Goal: Find specific page/section: Find specific page/section

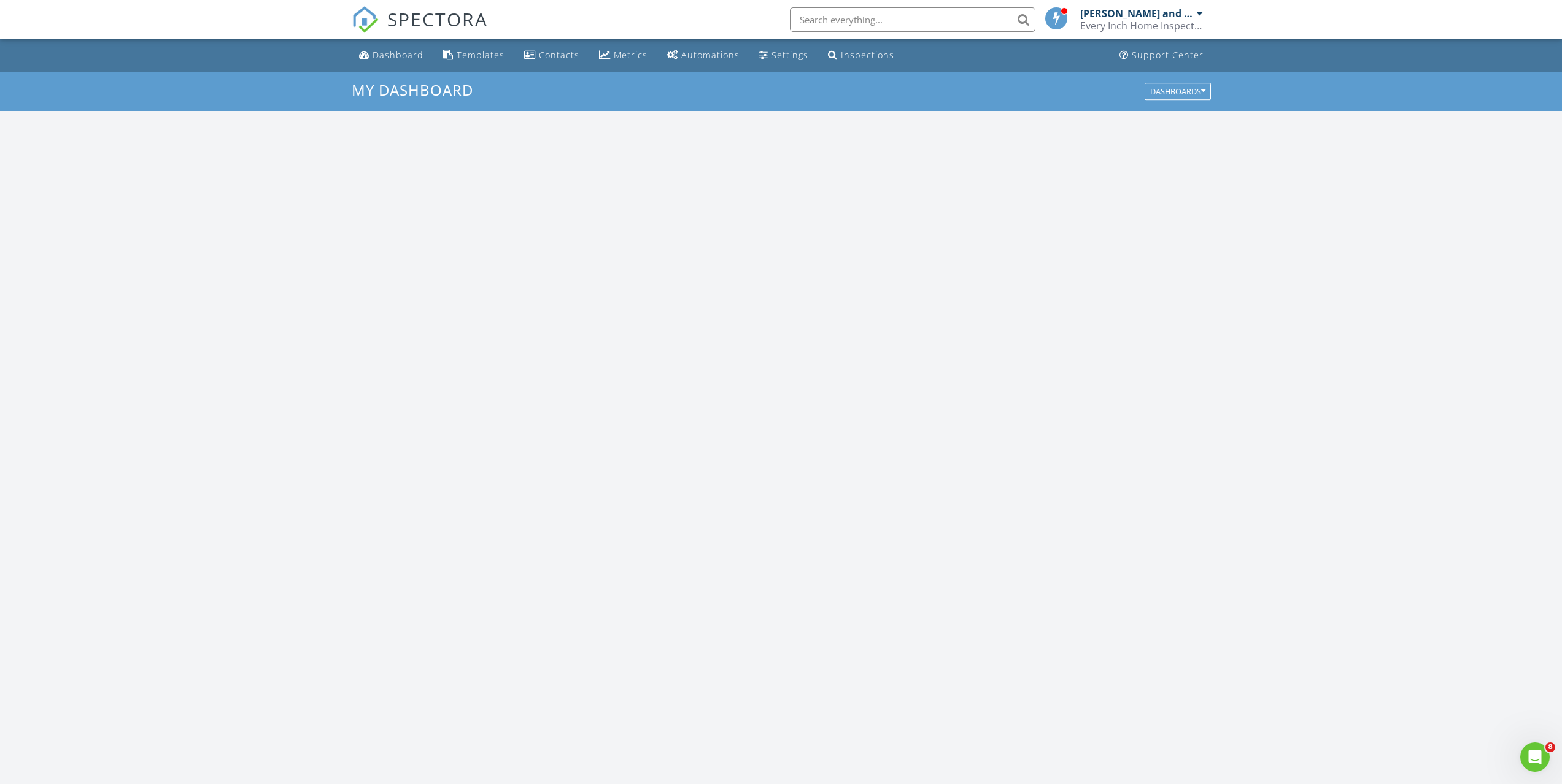
scroll to position [1135, 1580]
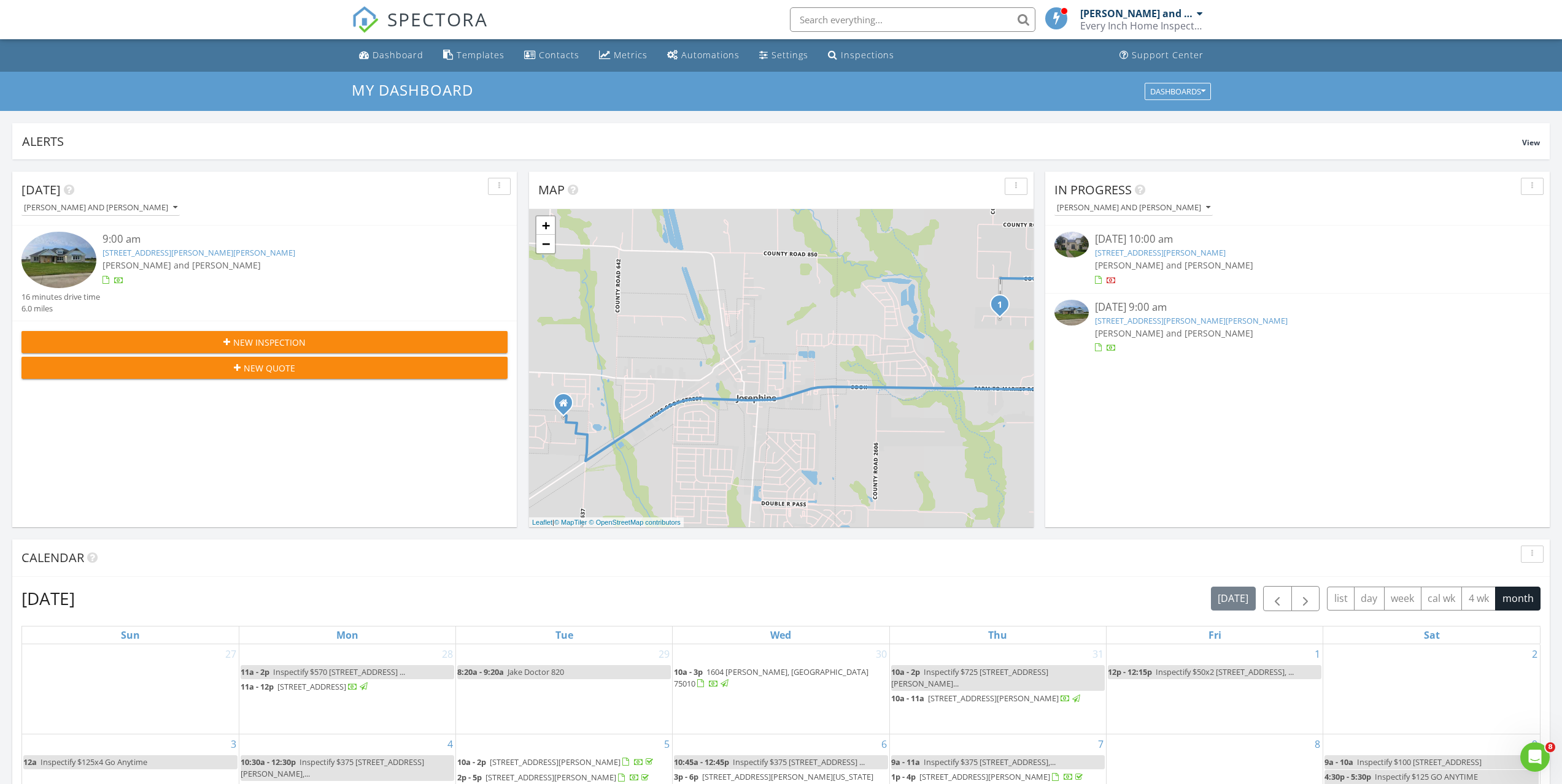
click at [71, 267] on img at bounding box center [59, 259] width 75 height 56
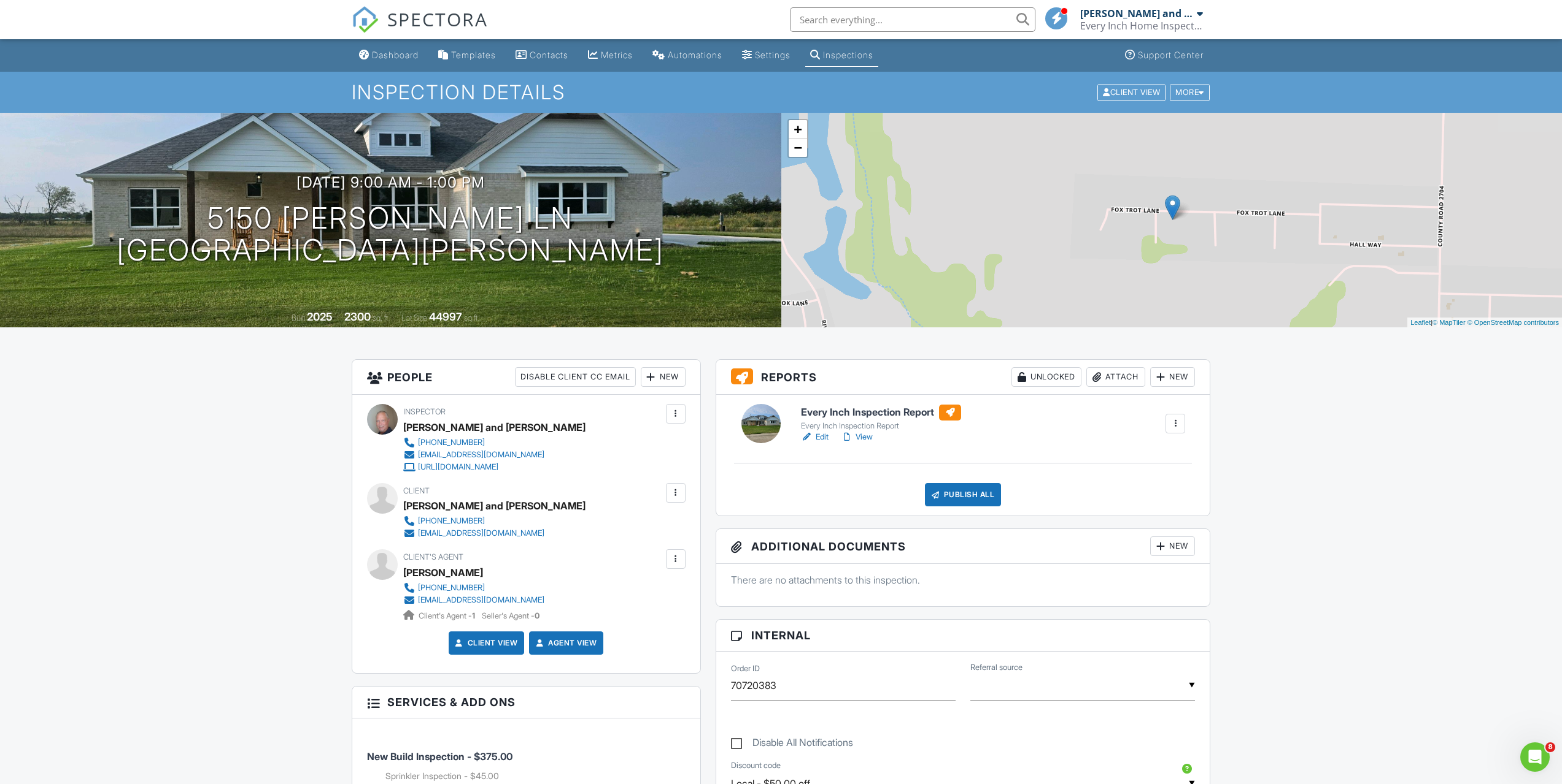
drag, startPoint x: 811, startPoint y: 614, endPoint x: 736, endPoint y: 216, distance: 405.0
click at [867, 437] on link "View" at bounding box center [856, 437] width 32 height 13
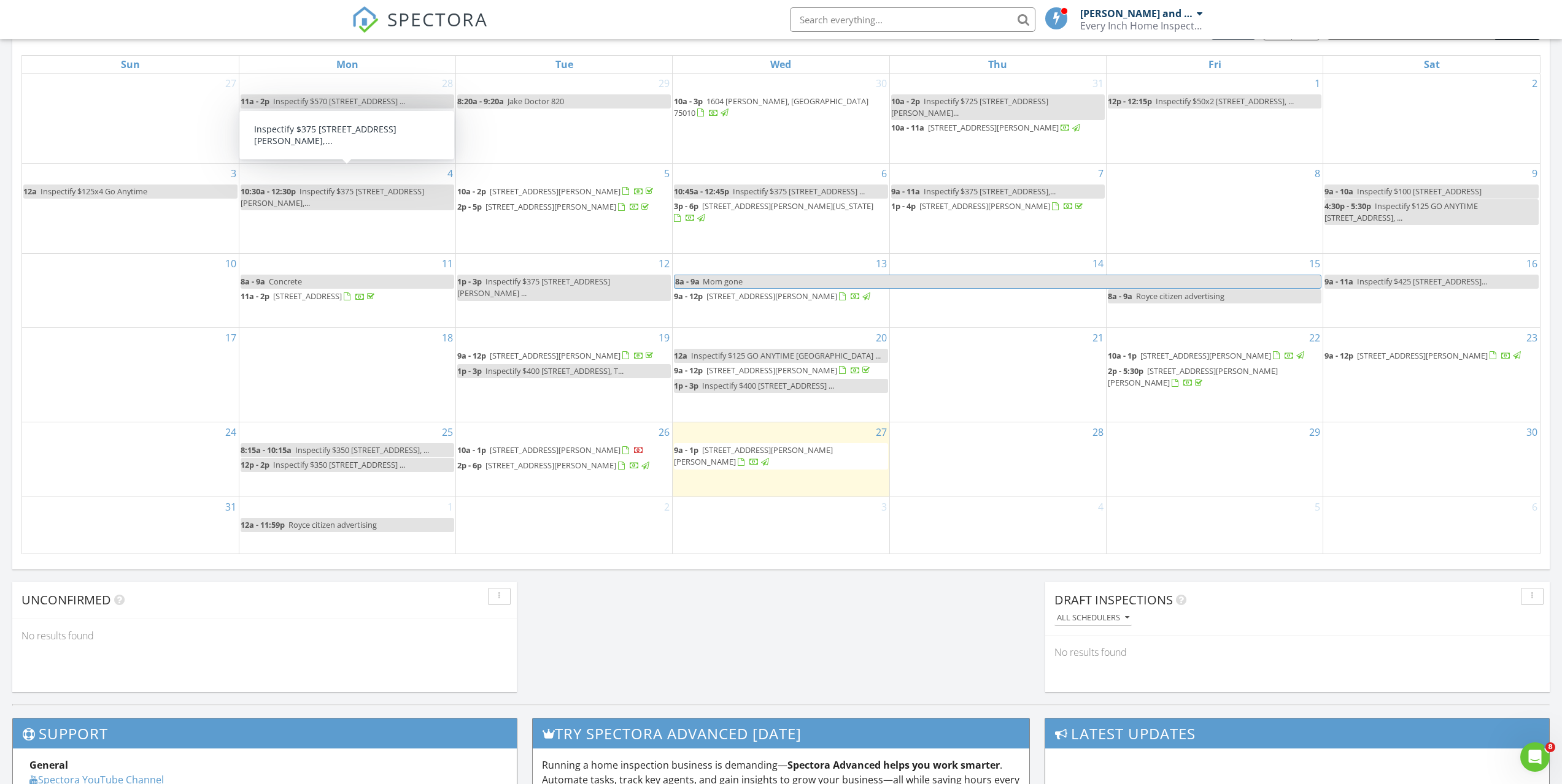
scroll to position [613, 0]
